Goal: Navigation & Orientation: Find specific page/section

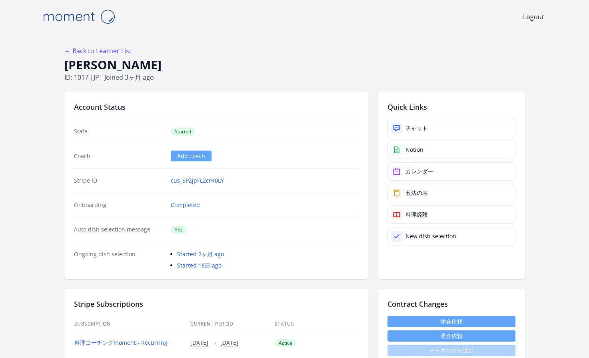
scroll to position [1281, 0]
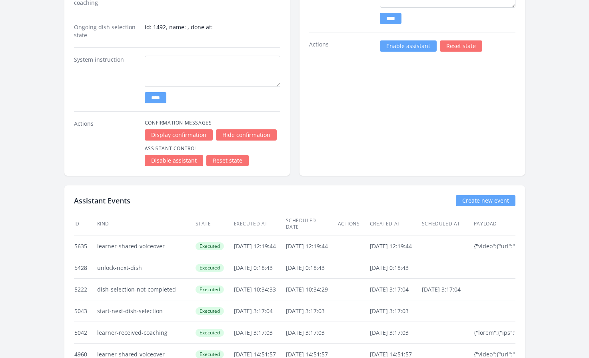
scroll to position [1568, 0]
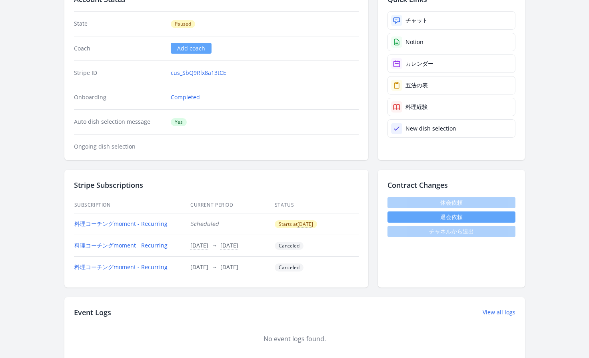
scroll to position [225, 0]
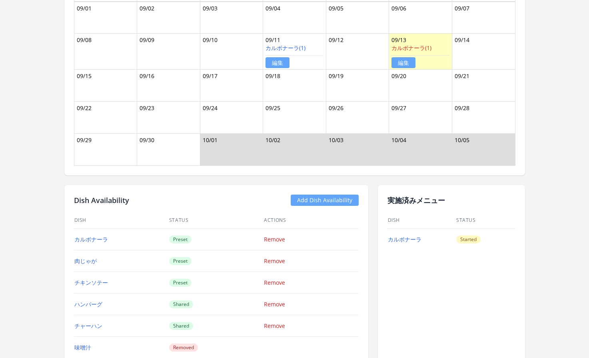
scroll to position [831, 0]
